Goal: Task Accomplishment & Management: Use online tool/utility

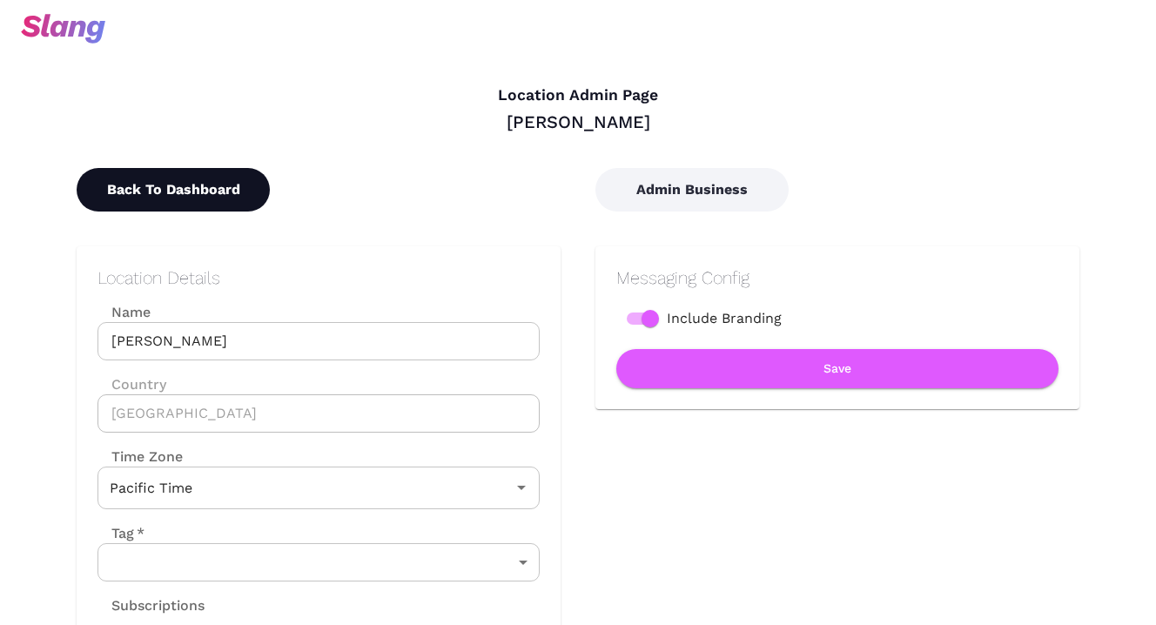
click at [237, 193] on button "Back To Dashboard" at bounding box center [173, 190] width 193 height 44
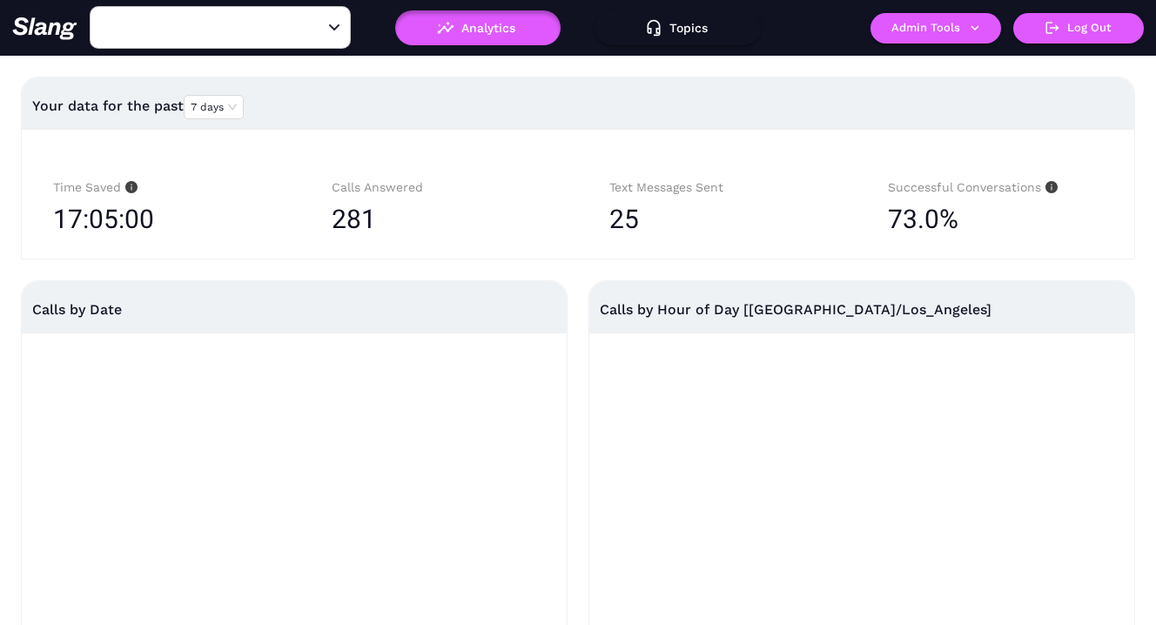
type input "[PERSON_NAME]"
click at [696, 30] on button "Topics" at bounding box center [677, 27] width 165 height 35
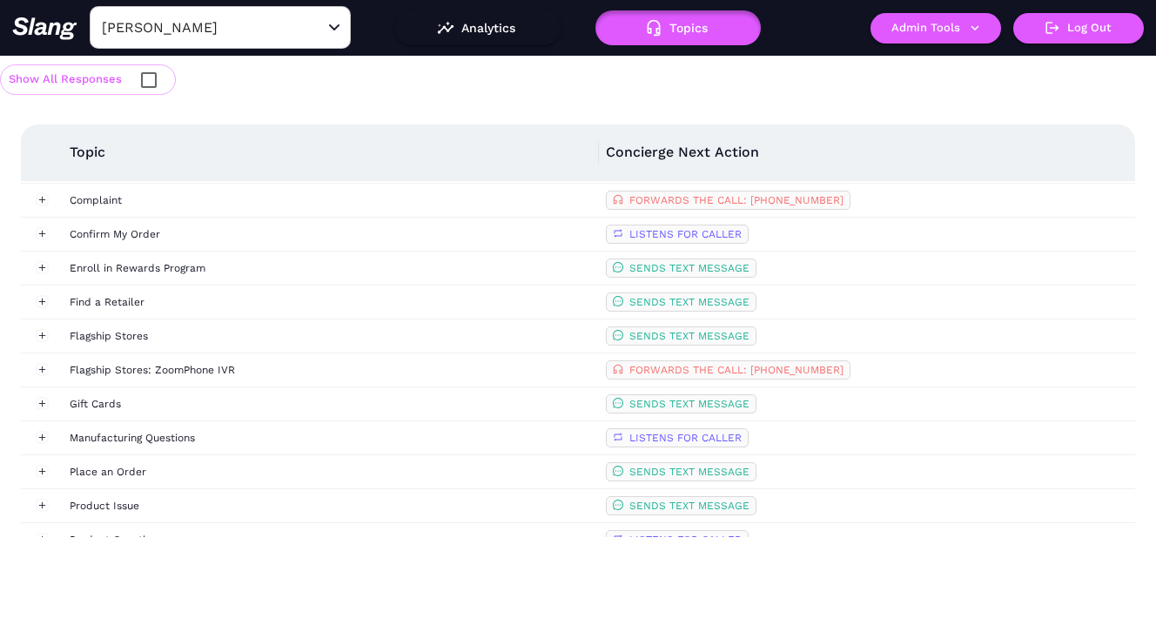
scroll to position [376, 0]
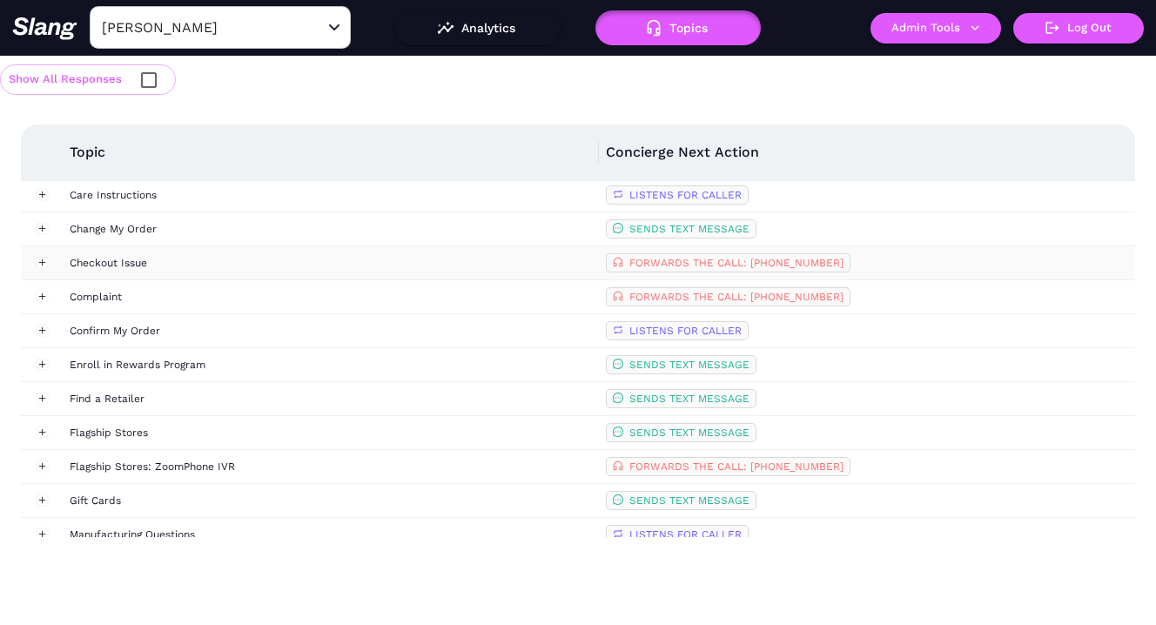
click at [793, 259] on span "FORWARDS THE CALL: [PHONE_NUMBER]" at bounding box center [736, 263] width 214 height 12
click at [799, 259] on span "FORWARDS THE CALL: [PHONE_NUMBER]" at bounding box center [736, 263] width 214 height 12
drag, startPoint x: 841, startPoint y: 262, endPoint x: 760, endPoint y: 263, distance: 81.0
click at [760, 263] on span "FORWARDS THE CALL: [PHONE_NUMBER]" at bounding box center [728, 262] width 245 height 19
copy span "[PHONE_NUMBER]"
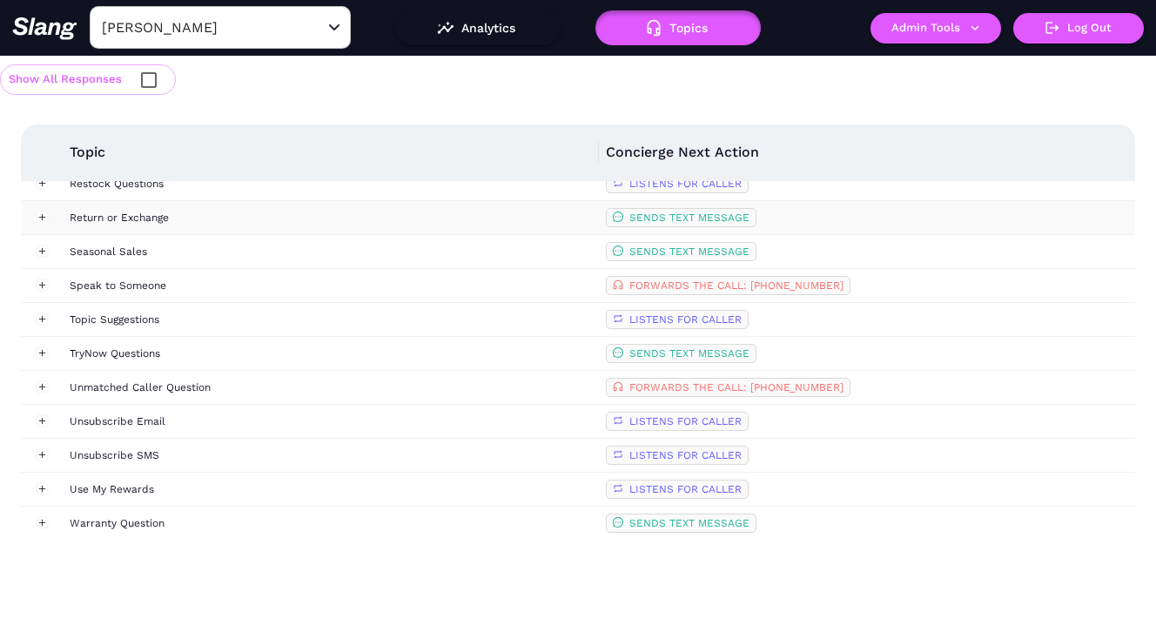
scroll to position [968, 0]
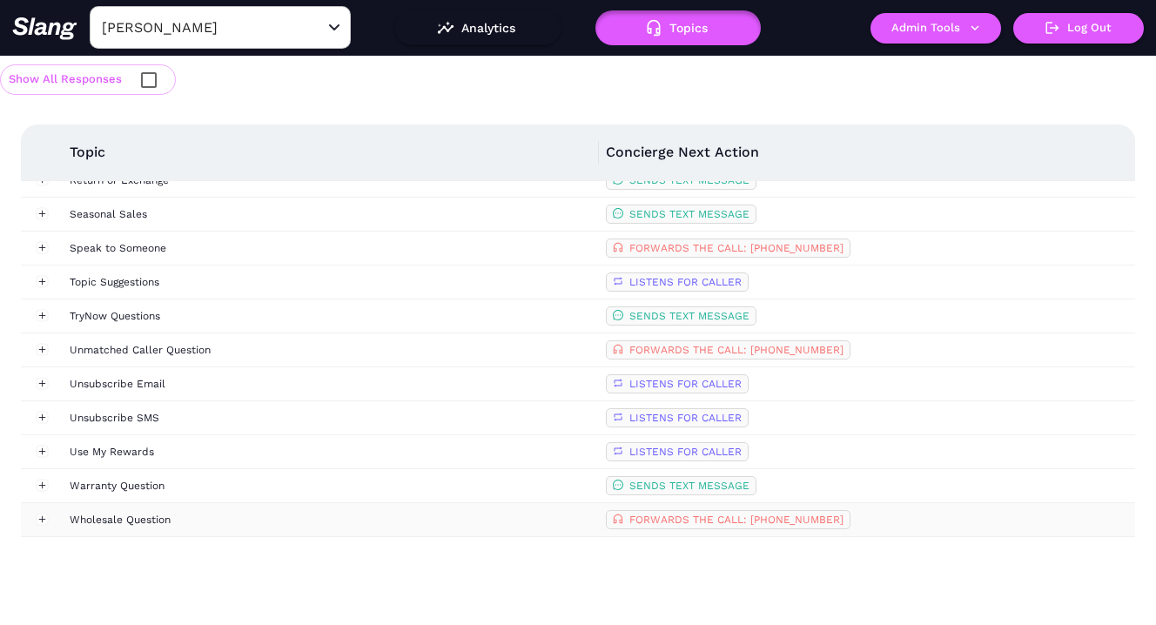
drag, startPoint x: 762, startPoint y: 520, endPoint x: 834, endPoint y: 519, distance: 72.2
click at [834, 519] on span "FORWARDS THE CALL: [PHONE_NUMBER]" at bounding box center [736, 520] width 214 height 12
drag, startPoint x: 838, startPoint y: 519, endPoint x: 761, endPoint y: 524, distance: 77.6
click at [761, 525] on span "FORWARDS THE CALL: [PHONE_NUMBER]" at bounding box center [736, 520] width 214 height 12
copy span "[PHONE_NUMBER]"
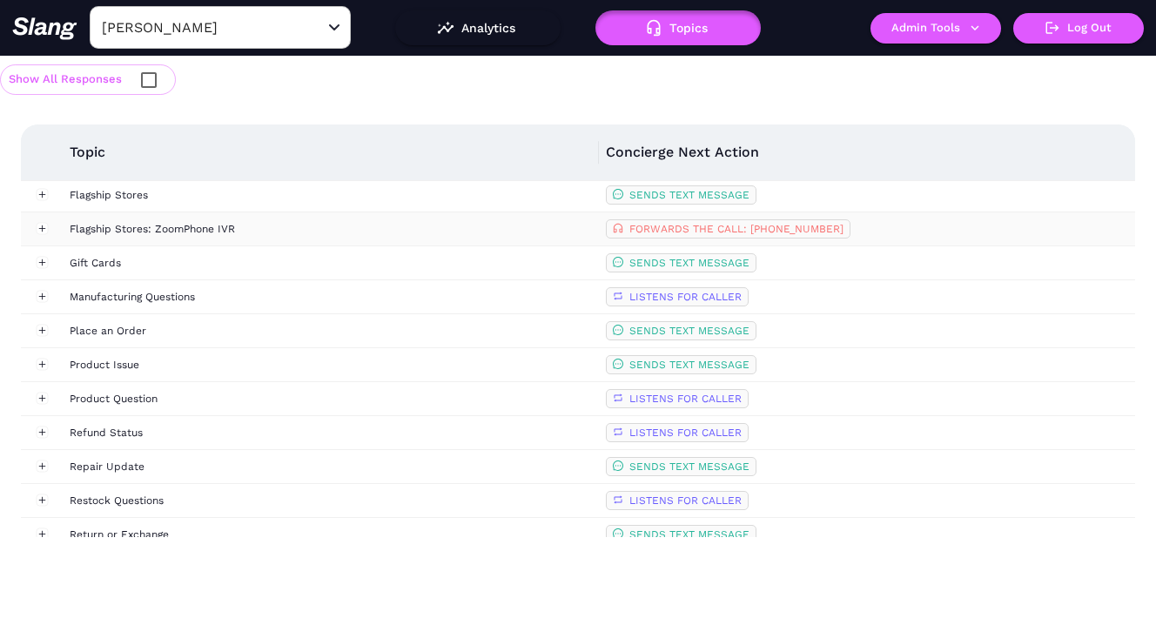
scroll to position [597, 0]
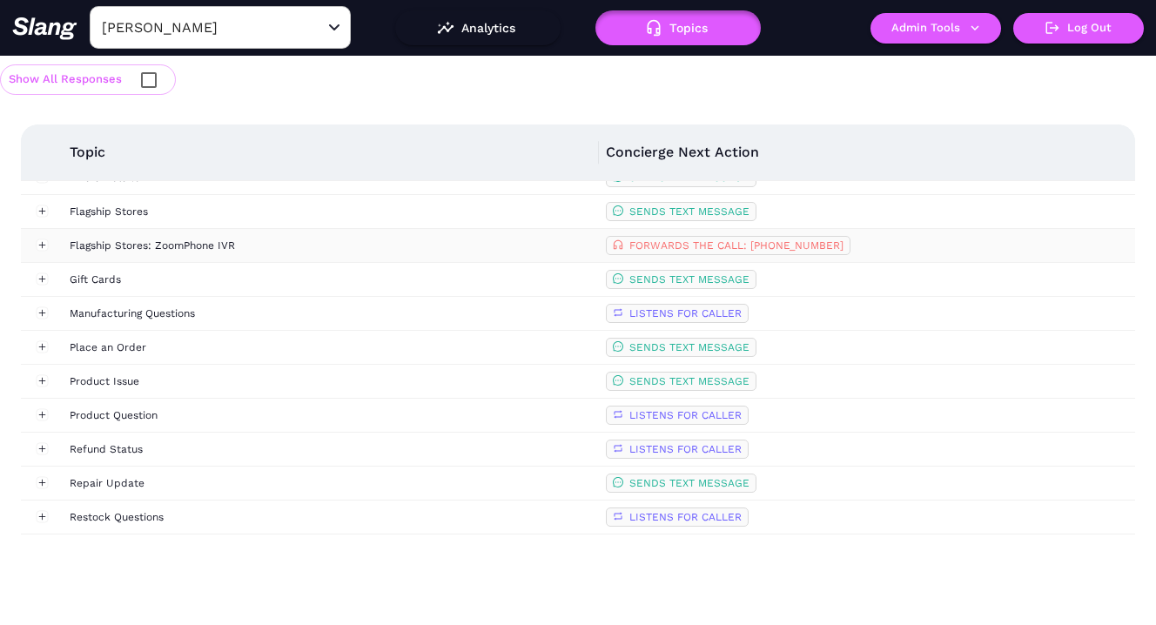
drag, startPoint x: 839, startPoint y: 244, endPoint x: 762, endPoint y: 246, distance: 77.5
click at [762, 246] on span "FORWARDS THE CALL: [PHONE_NUMBER]" at bounding box center [728, 245] width 245 height 19
copy span "[PHONE_NUMBER]"
click at [930, 30] on button "Admin Tools" at bounding box center [935, 28] width 131 height 30
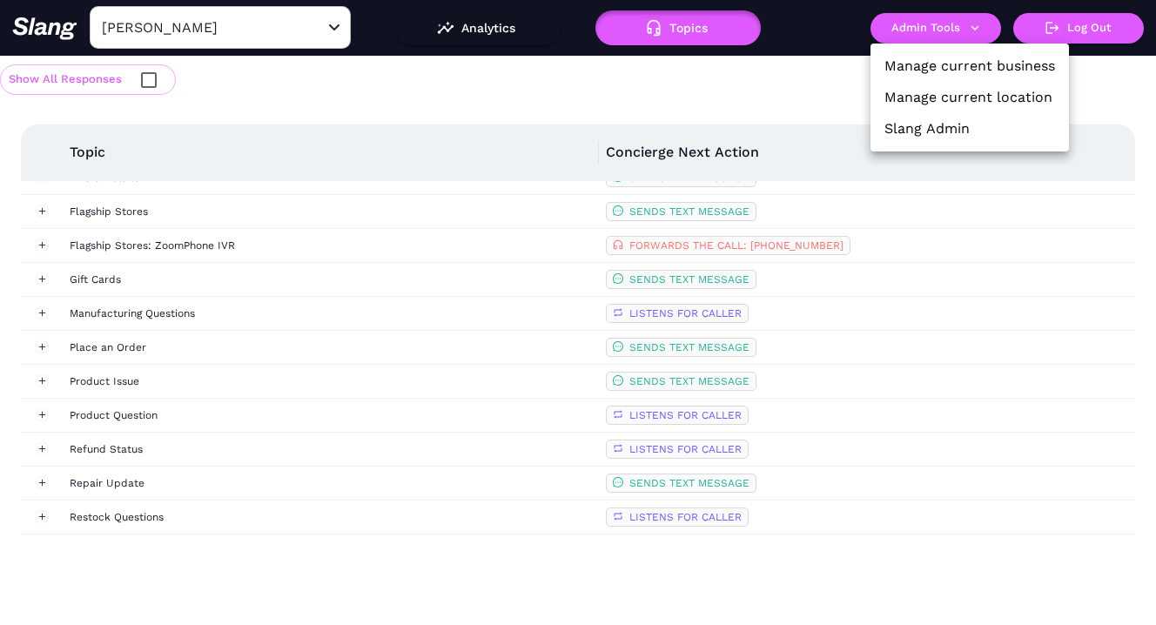
click at [928, 90] on link "Manage current location" at bounding box center [968, 97] width 168 height 21
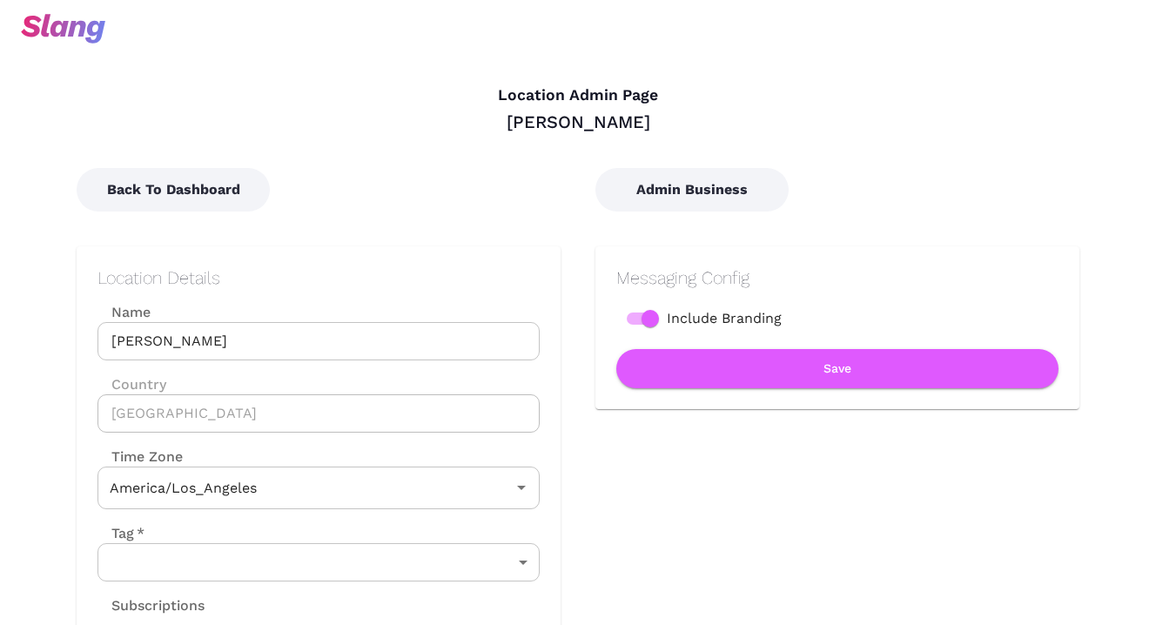
type input "Pacific Time"
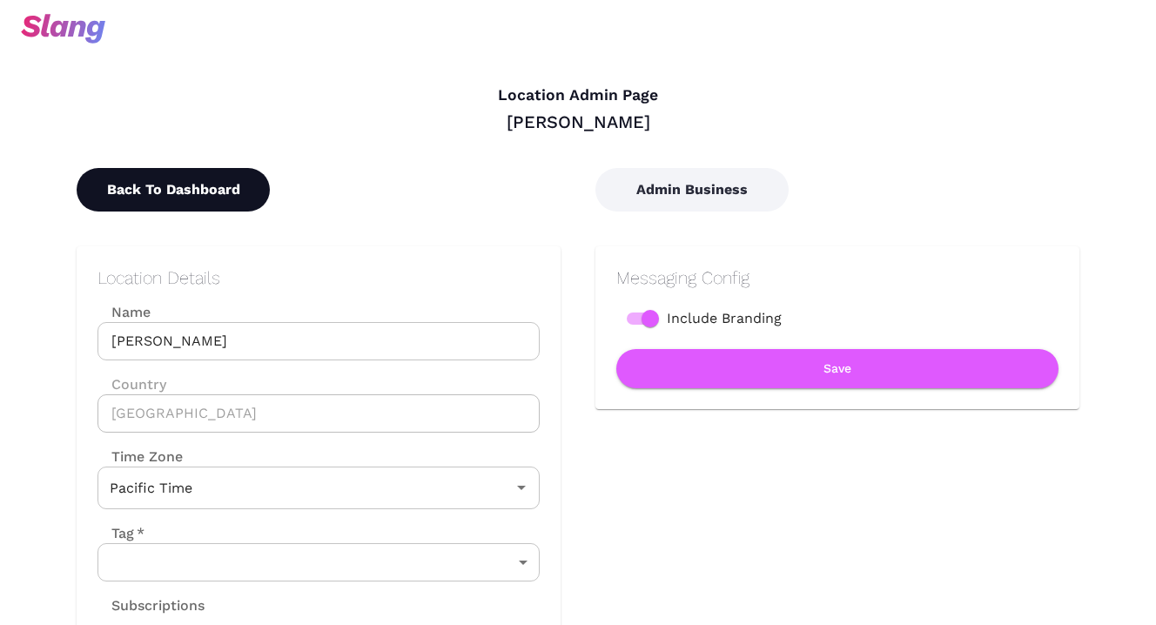
click at [235, 207] on button "Back To Dashboard" at bounding box center [173, 190] width 193 height 44
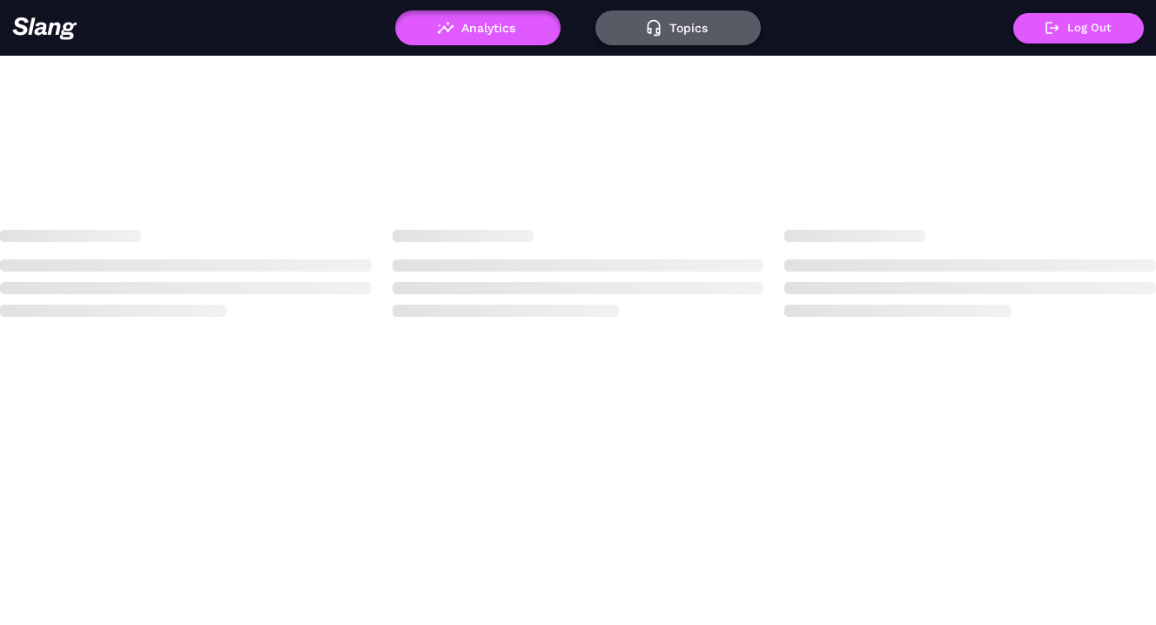
click at [668, 32] on button "Topics" at bounding box center [677, 27] width 165 height 35
click at [678, 32] on button "Topics" at bounding box center [677, 27] width 165 height 35
click at [679, 21] on button "Topics" at bounding box center [677, 27] width 165 height 35
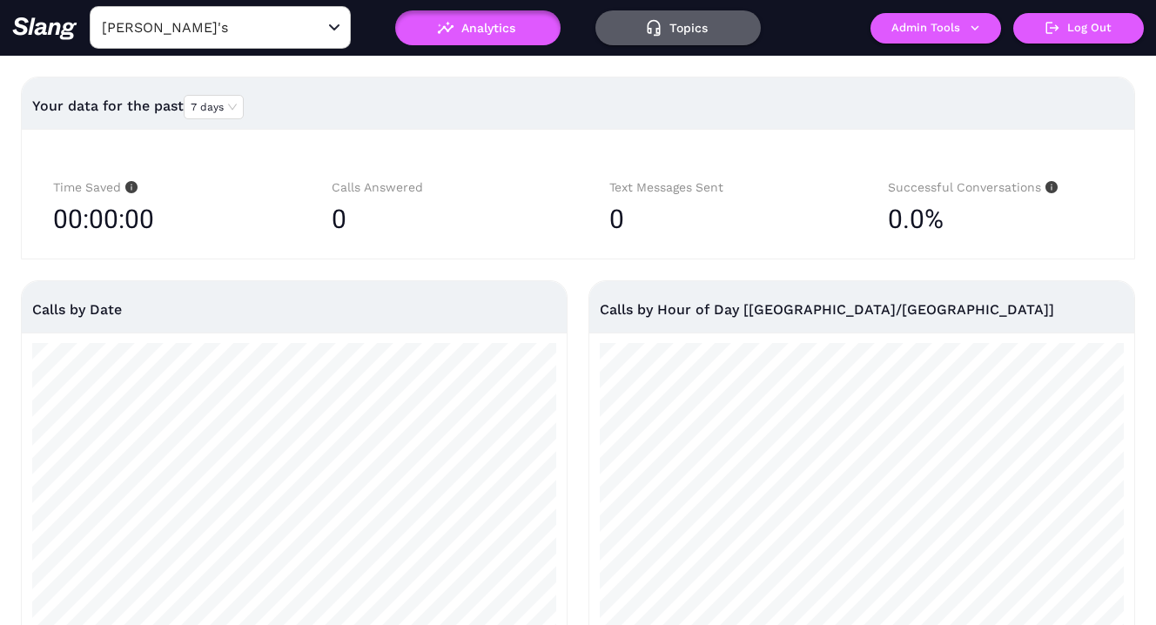
click at [679, 21] on button "Topics" at bounding box center [677, 27] width 165 height 35
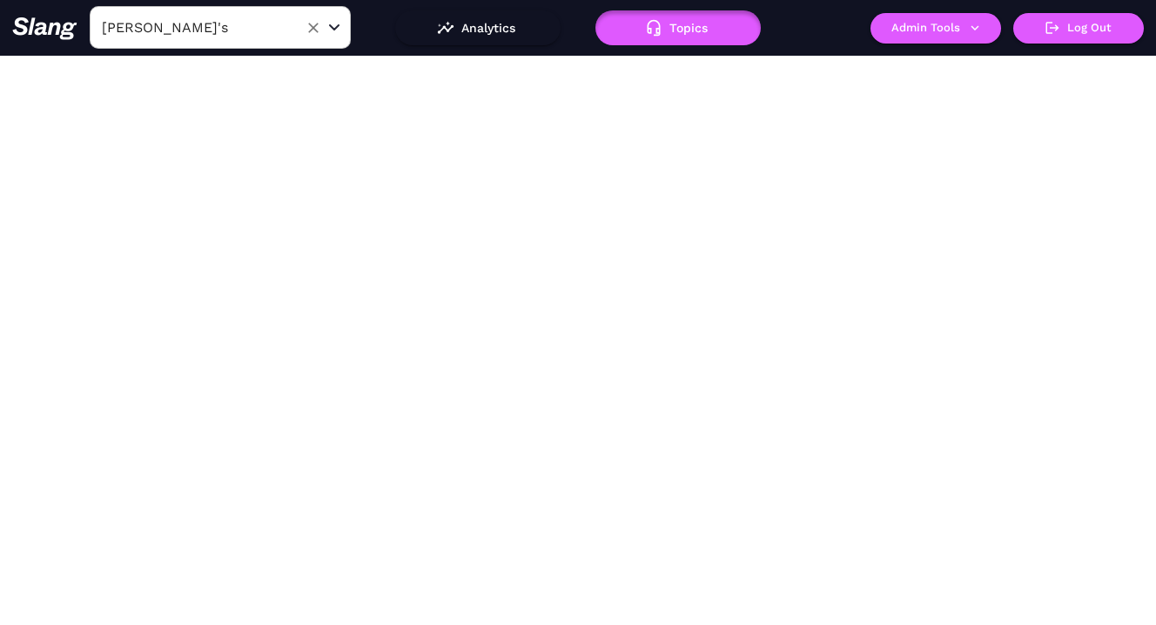
click at [217, 10] on div "[PERSON_NAME]'s ​" at bounding box center [220, 27] width 261 height 43
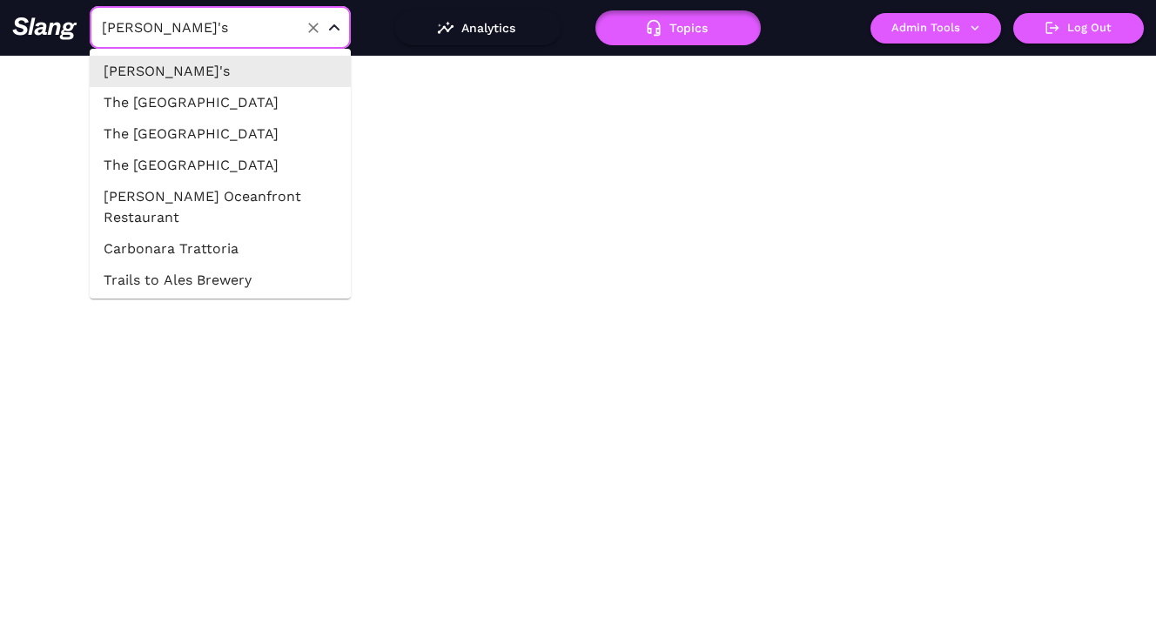
click at [217, 28] on input "[PERSON_NAME]'s" at bounding box center [192, 27] width 191 height 27
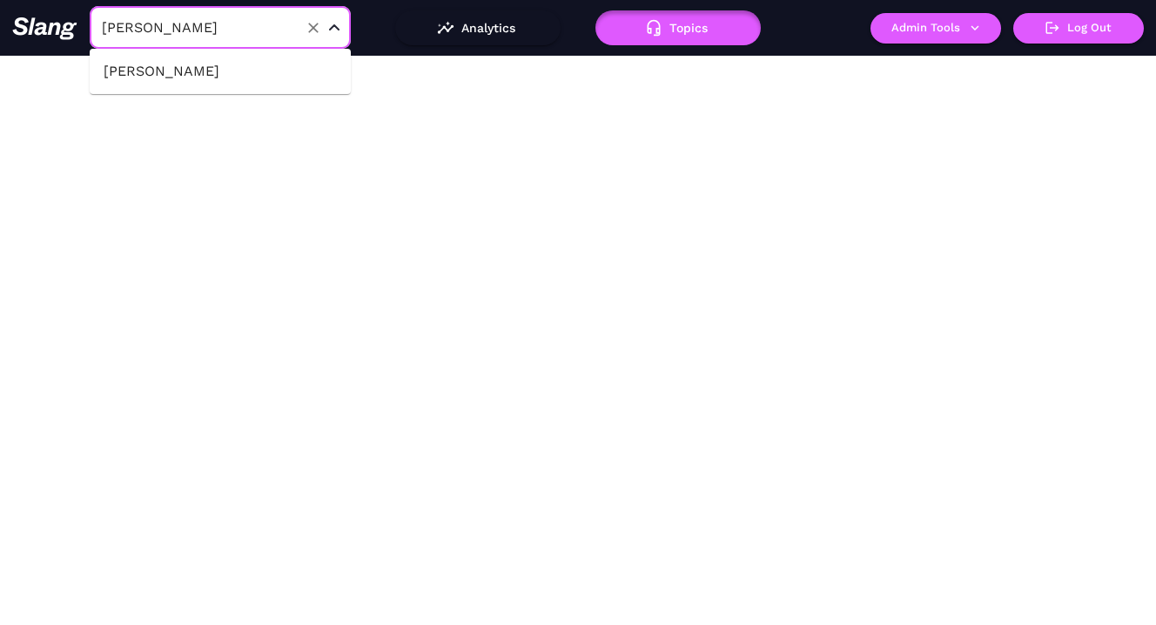
type input "[PERSON_NAME]"
click at [231, 74] on li "[PERSON_NAME]" at bounding box center [220, 71] width 261 height 31
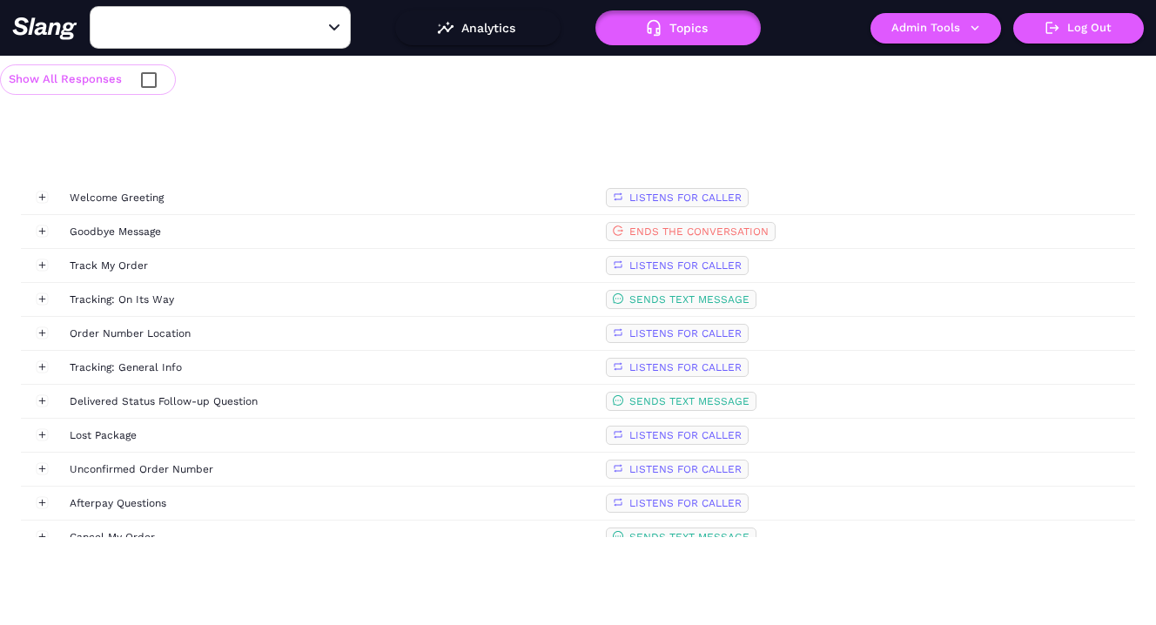
type input "[PERSON_NAME]"
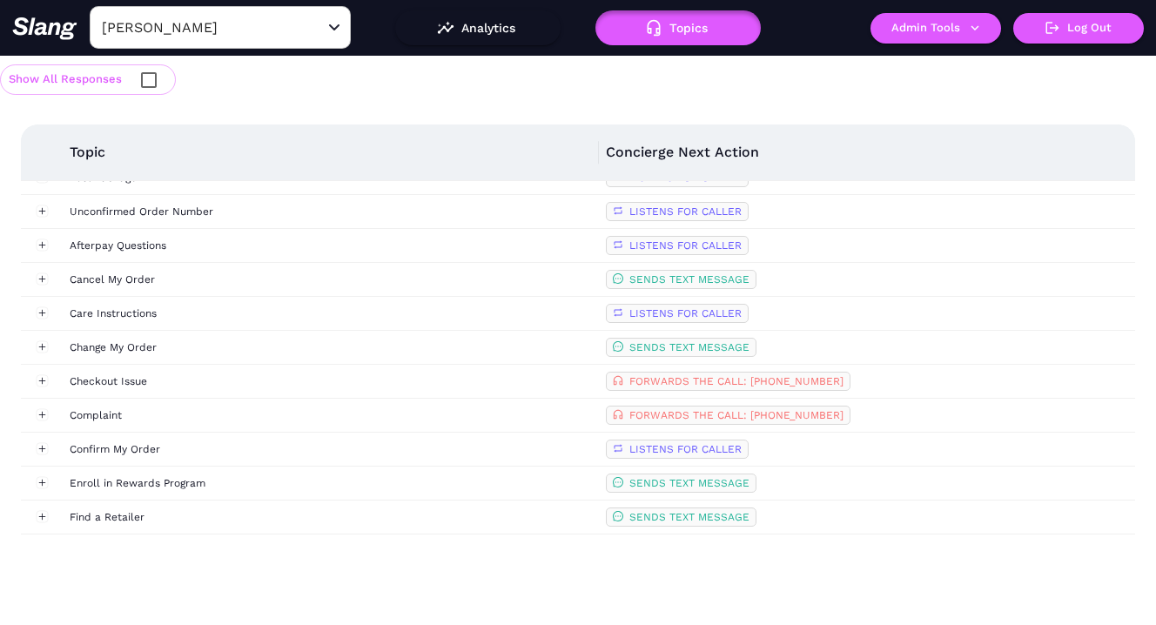
scroll to position [384, 0]
